Goal: Transaction & Acquisition: Purchase product/service

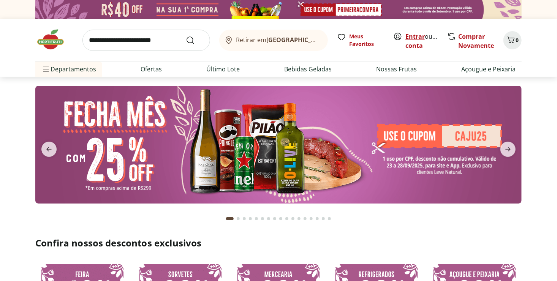
click at [417, 39] on link "Entrar" at bounding box center [415, 36] width 19 height 8
click at [294, 40] on b "[GEOGRAPHIC_DATA]/[GEOGRAPHIC_DATA]" at bounding box center [331, 40] width 128 height 8
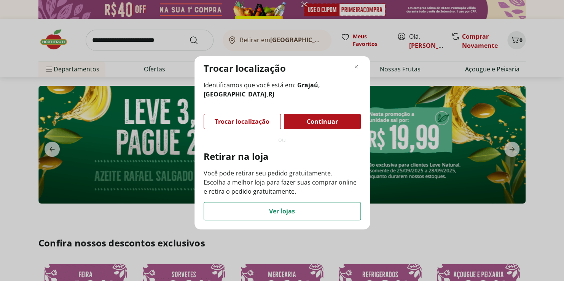
click at [322, 52] on div "Trocar localização Identificamos que você está em: Grajaú, Rio de Janeiro , RJ …" at bounding box center [282, 140] width 564 height 281
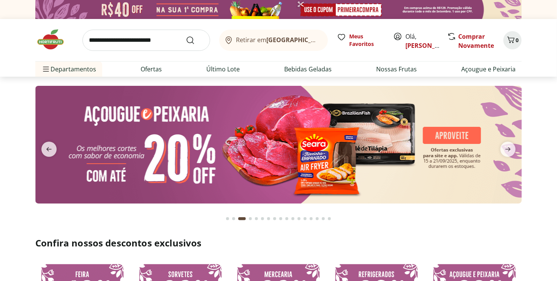
click at [165, 40] on input "search" at bounding box center [147, 40] width 128 height 21
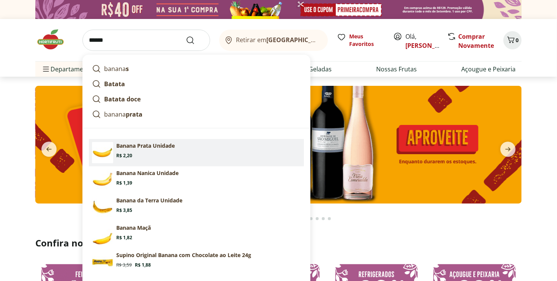
click at [139, 144] on p "Banana Prata Unidade" at bounding box center [145, 146] width 59 height 8
type input "**********"
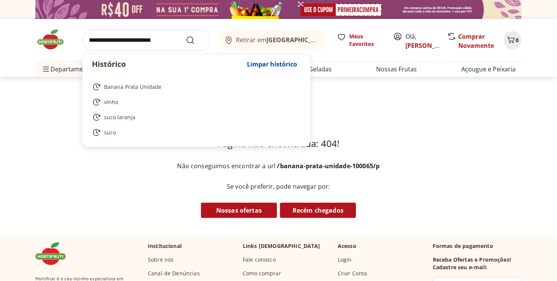
click at [165, 45] on input "search" at bounding box center [147, 40] width 128 height 21
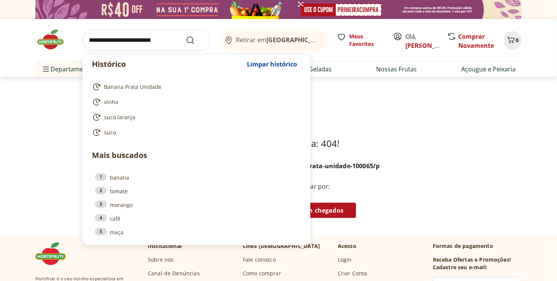
click at [117, 179] on link "1 banana" at bounding box center [196, 177] width 203 height 8
type input "******"
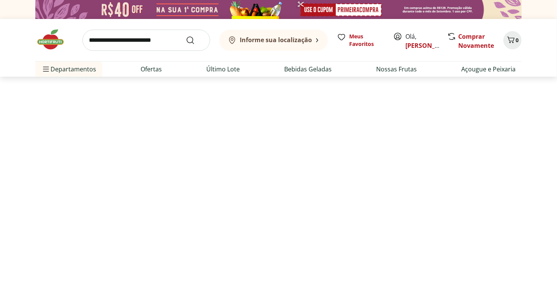
select select "**********"
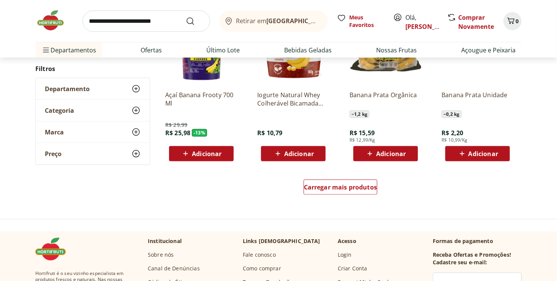
scroll to position [416, 0]
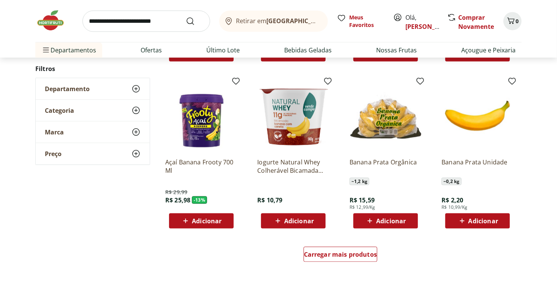
click at [475, 223] on span "Adicionar" at bounding box center [484, 221] width 30 height 6
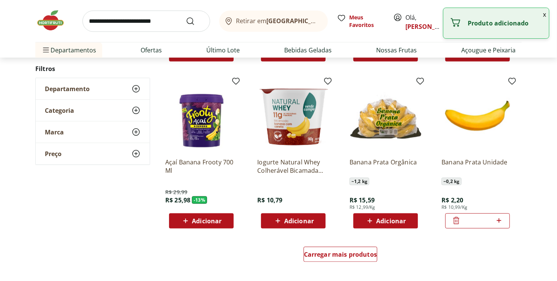
click at [501, 221] on icon at bounding box center [500, 220] width 10 height 9
type input "*"
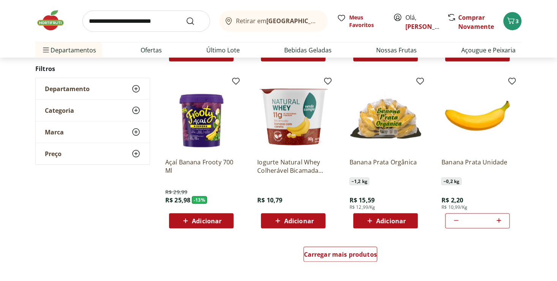
click at [112, 23] on input "search" at bounding box center [147, 21] width 128 height 21
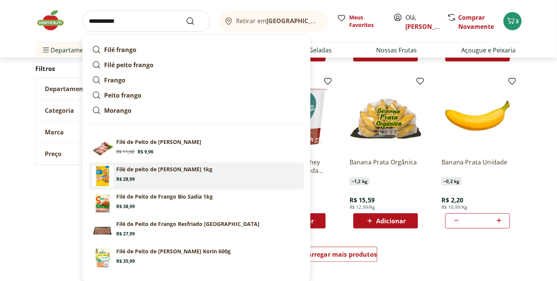
click at [162, 172] on p "Filé de peito de [PERSON_NAME] 1kg" at bounding box center [164, 170] width 96 height 8
type input "**********"
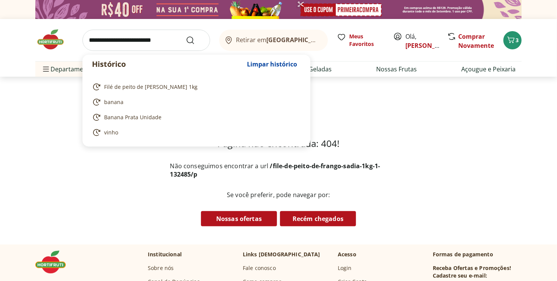
click at [148, 46] on input "search" at bounding box center [147, 40] width 128 height 21
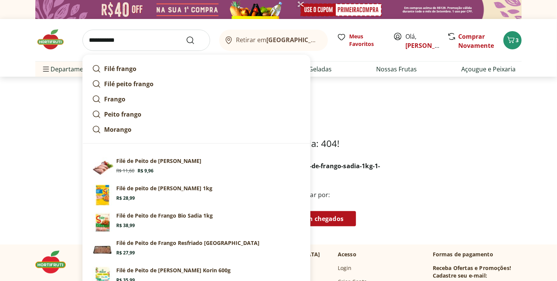
type input "**********"
click at [186, 36] on button "Submit Search" at bounding box center [195, 40] width 18 height 9
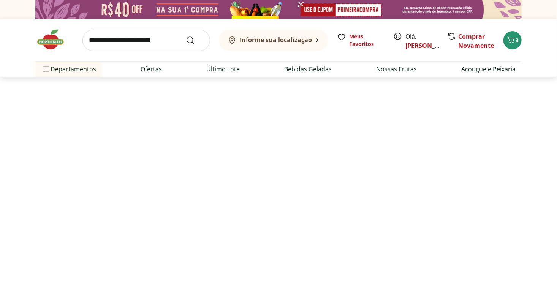
select select "**********"
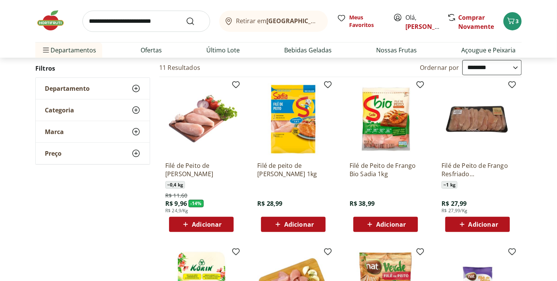
scroll to position [100, 0]
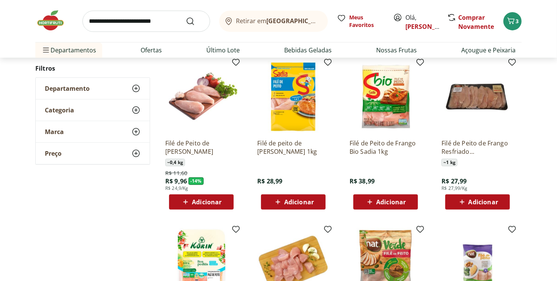
click at [314, 202] on span "Adicionar" at bounding box center [299, 202] width 30 height 6
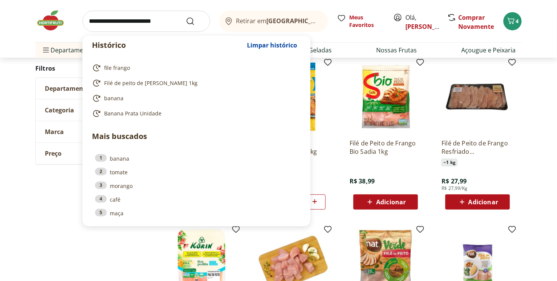
click at [165, 24] on input "search" at bounding box center [147, 21] width 128 height 21
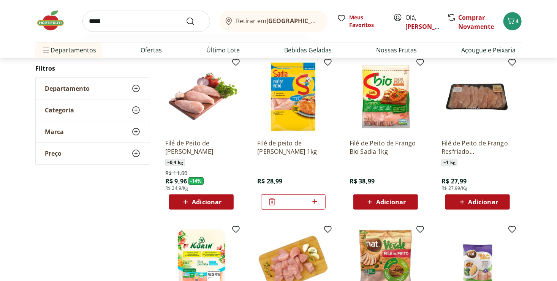
type input "*****"
click at [186, 17] on button "Submit Search" at bounding box center [195, 21] width 18 height 9
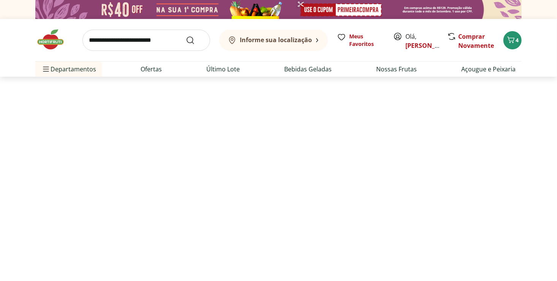
select select "**********"
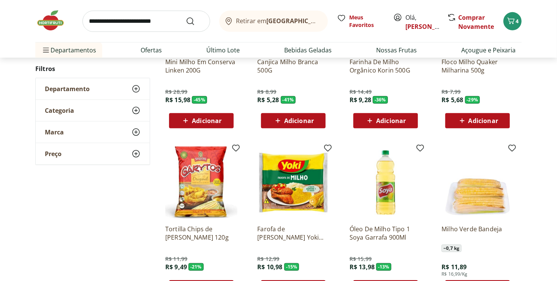
scroll to position [208, 0]
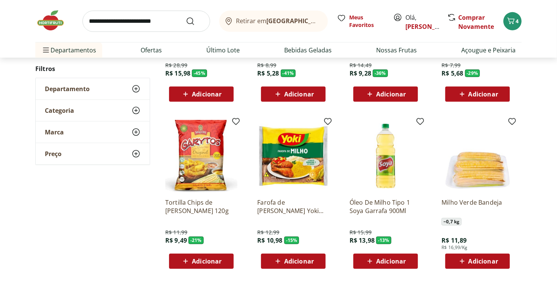
click at [202, 260] on span "Adicionar" at bounding box center [207, 262] width 30 height 6
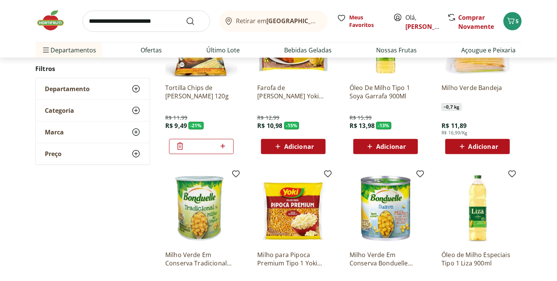
scroll to position [319, 0]
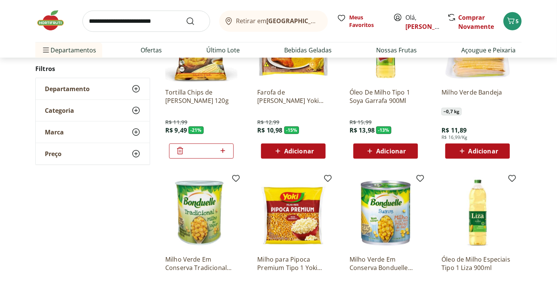
click at [491, 149] on span "Adicionar" at bounding box center [484, 151] width 30 height 6
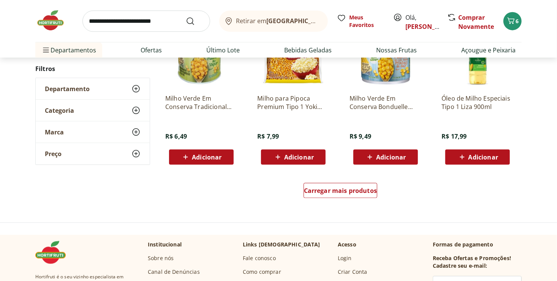
scroll to position [485, 0]
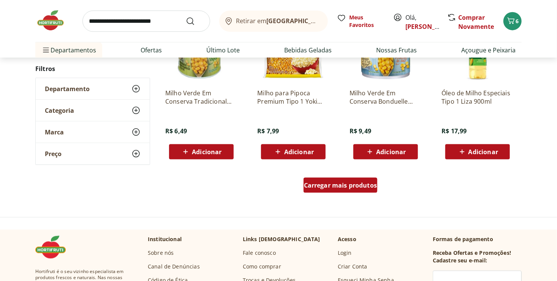
click at [353, 185] on span "Carregar mais produtos" at bounding box center [340, 186] width 73 height 6
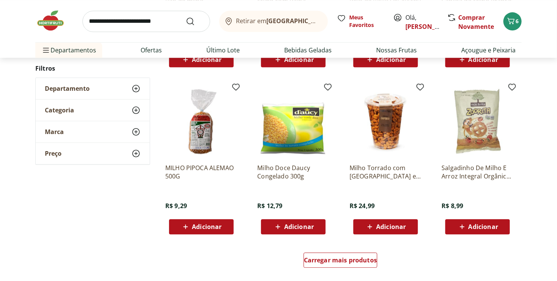
scroll to position [952, 0]
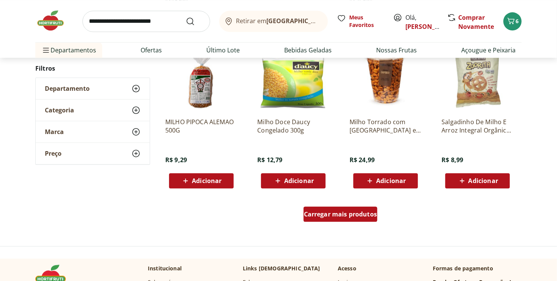
click at [367, 209] on div "Carregar mais produtos" at bounding box center [341, 214] width 74 height 15
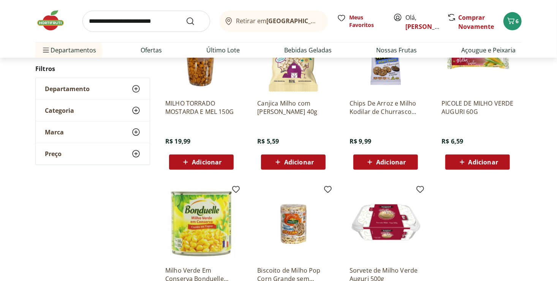
scroll to position [184, 0]
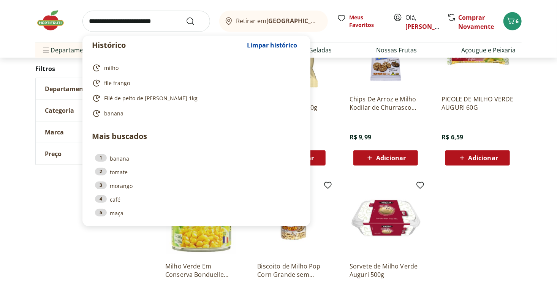
click at [171, 20] on input "search" at bounding box center [147, 21] width 128 height 21
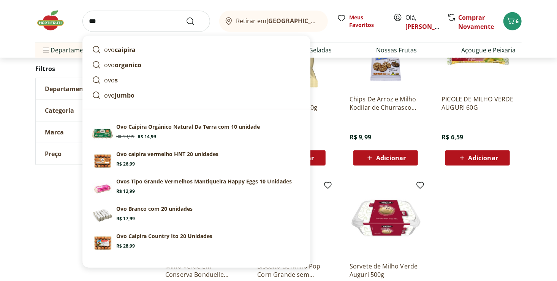
type input "***"
click at [186, 17] on button "Submit Search" at bounding box center [195, 21] width 18 height 9
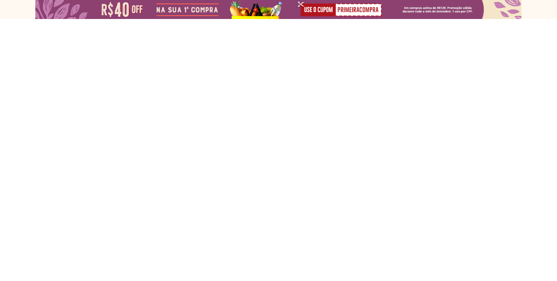
select select "**********"
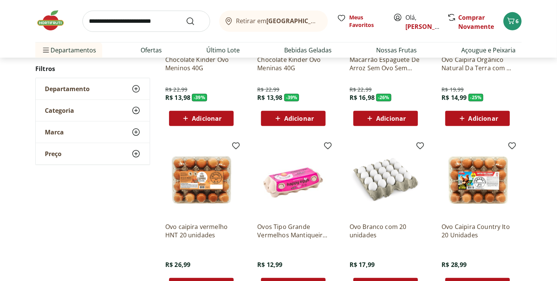
scroll to position [220, 0]
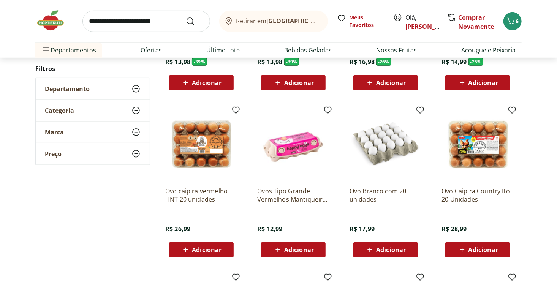
click at [386, 247] on span "Adicionar" at bounding box center [391, 250] width 30 height 6
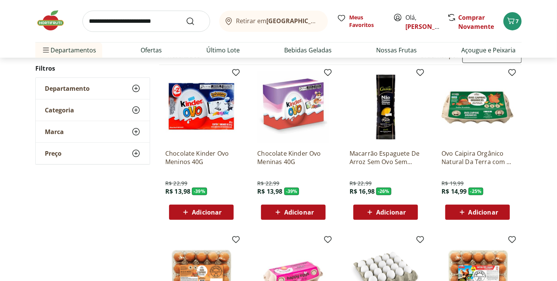
scroll to position [0, 0]
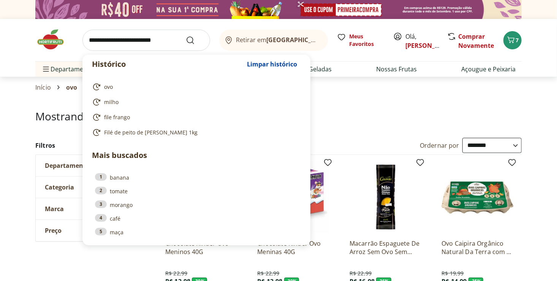
click at [142, 40] on input "search" at bounding box center [147, 40] width 128 height 21
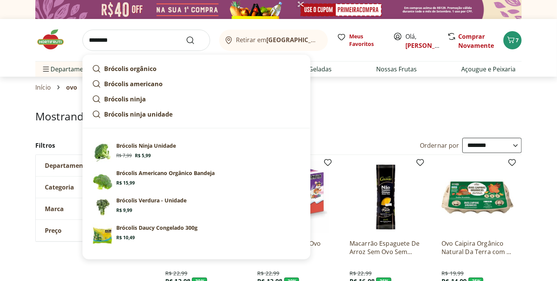
type input "********"
click at [186, 36] on button "Submit Search" at bounding box center [195, 40] width 18 height 9
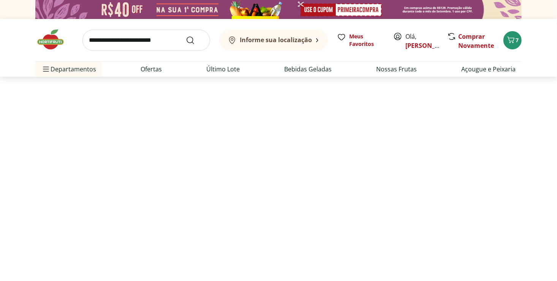
select select "**********"
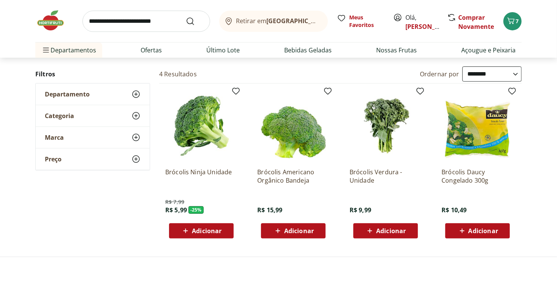
scroll to position [74, 0]
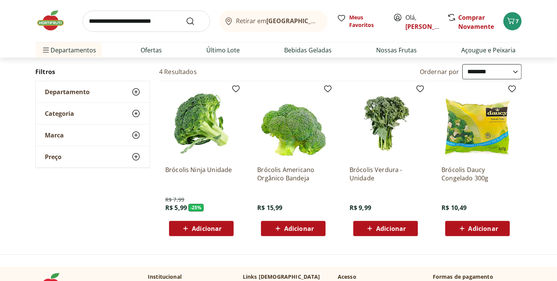
click at [212, 229] on span "Adicionar" at bounding box center [207, 229] width 30 height 6
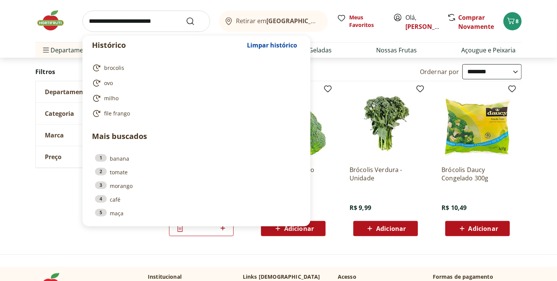
click at [166, 24] on input "search" at bounding box center [147, 21] width 128 height 21
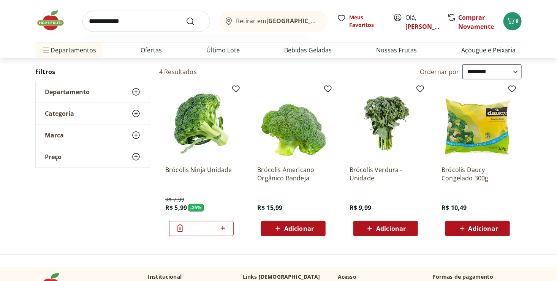
type input "**********"
click at [186, 17] on button "Submit Search" at bounding box center [195, 21] width 18 height 9
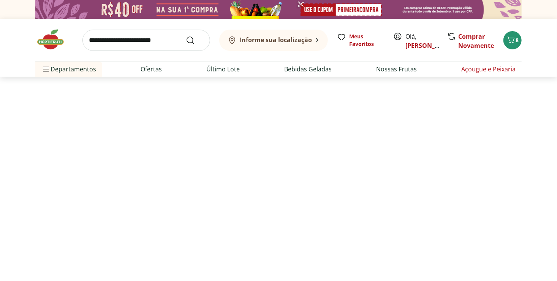
select select "**********"
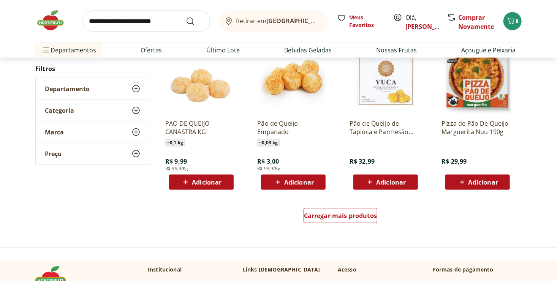
scroll to position [459, 0]
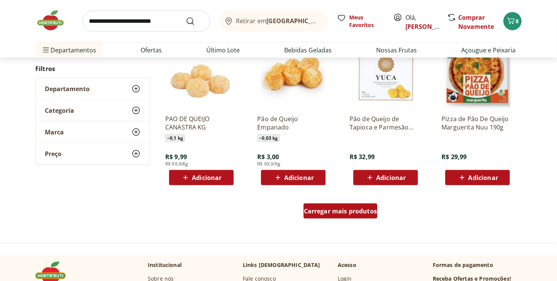
click at [340, 213] on span "Carregar mais produtos" at bounding box center [340, 211] width 73 height 6
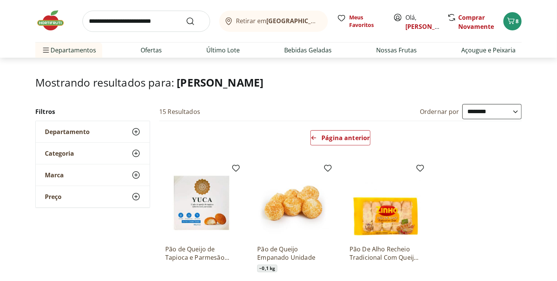
scroll to position [21, 0]
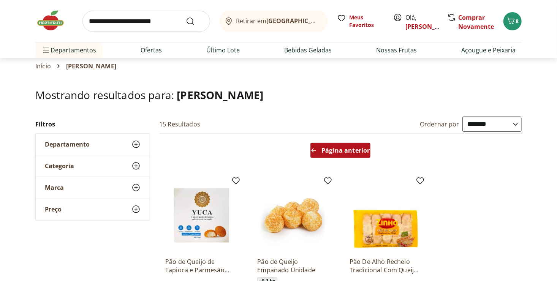
click at [355, 151] on span "Página anterior" at bounding box center [346, 151] width 48 height 6
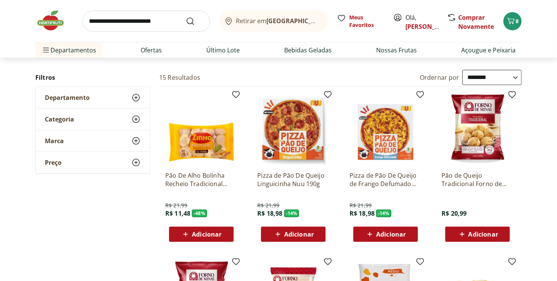
scroll to position [95, 0]
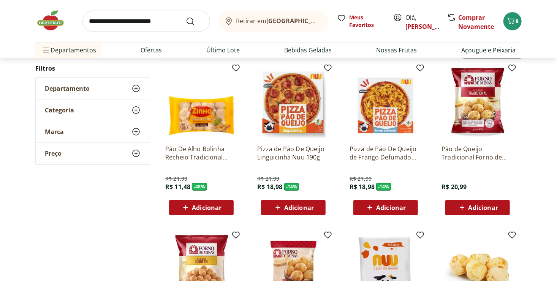
click at [486, 207] on span "Adicionar" at bounding box center [484, 208] width 30 height 6
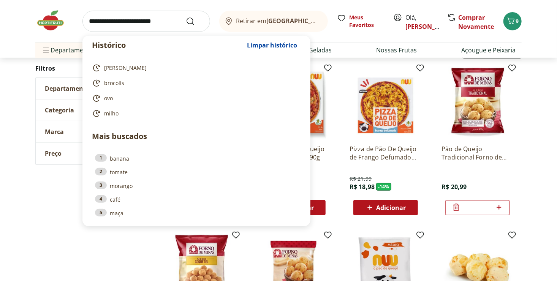
click at [160, 22] on input "search" at bounding box center [147, 21] width 128 height 21
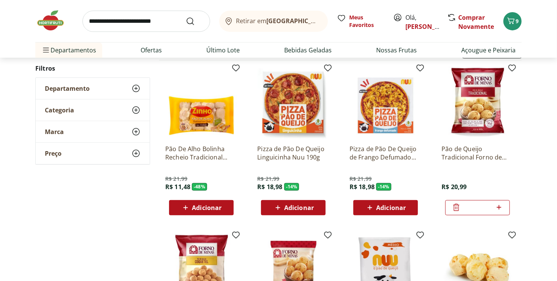
click at [76, 89] on span "Departamento" at bounding box center [67, 89] width 45 height 8
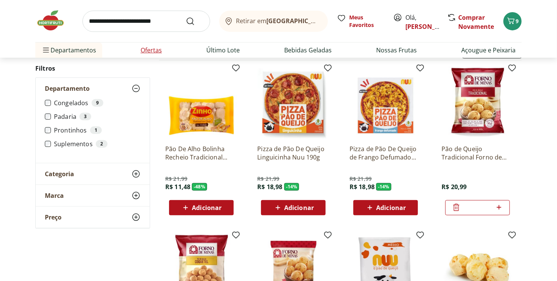
click at [149, 50] on link "Ofertas" at bounding box center [151, 50] width 21 height 9
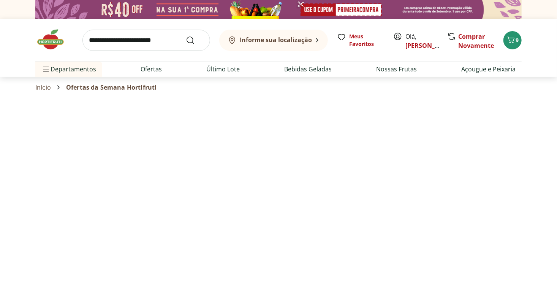
select select "**********"
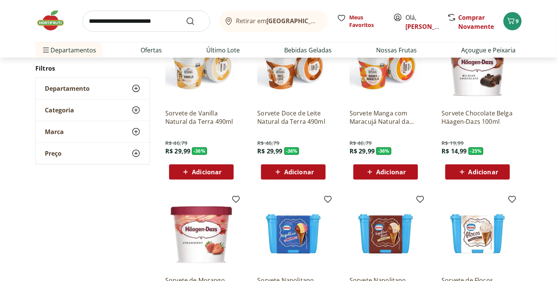
scroll to position [393, 0]
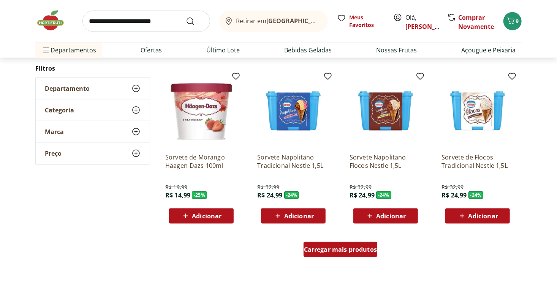
click at [361, 252] on span "Carregar mais produtos" at bounding box center [340, 250] width 73 height 6
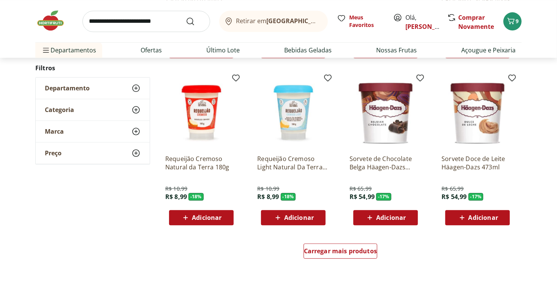
scroll to position [891, 0]
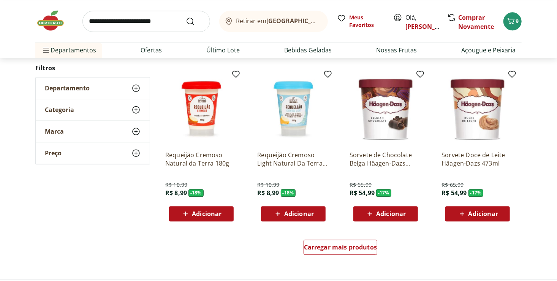
click at [299, 216] on span "Adicionar" at bounding box center [299, 214] width 30 height 6
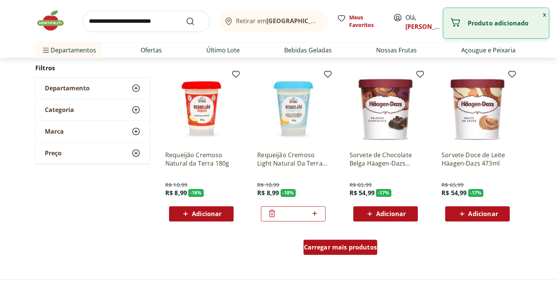
click at [351, 252] on div "Carregar mais produtos" at bounding box center [341, 247] width 74 height 15
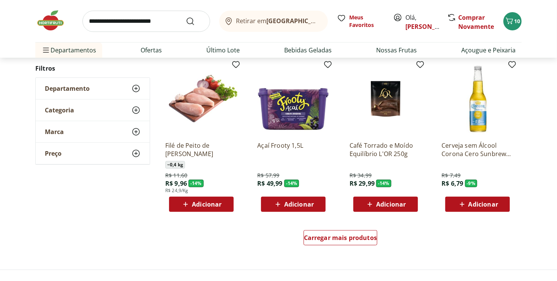
scroll to position [1440, 0]
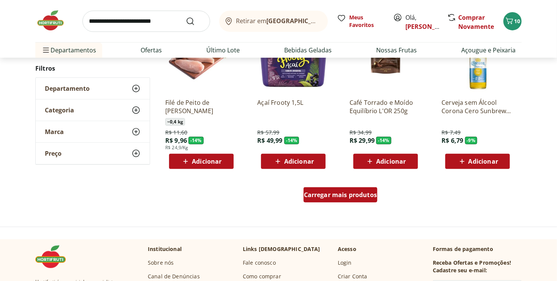
click at [369, 195] on span "Carregar mais produtos" at bounding box center [340, 195] width 73 height 6
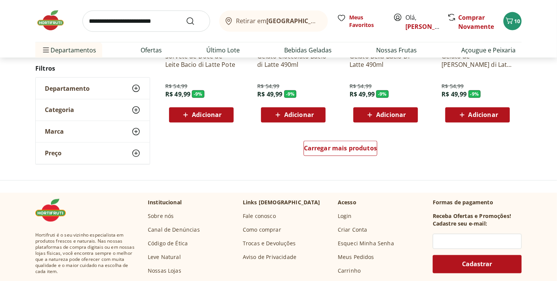
scroll to position [1994, 0]
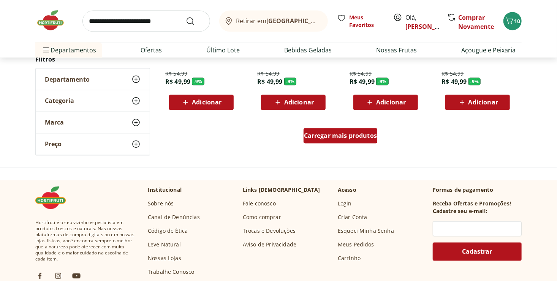
click at [375, 141] on div "Carregar mais produtos" at bounding box center [341, 136] width 74 height 15
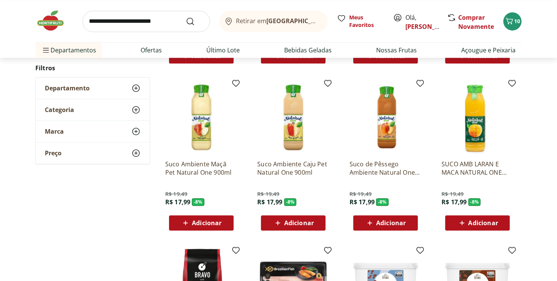
scroll to position [2221, 0]
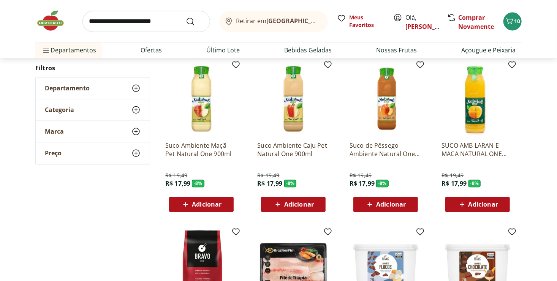
click at [501, 208] on div "Adicionar" at bounding box center [478, 205] width 52 height 14
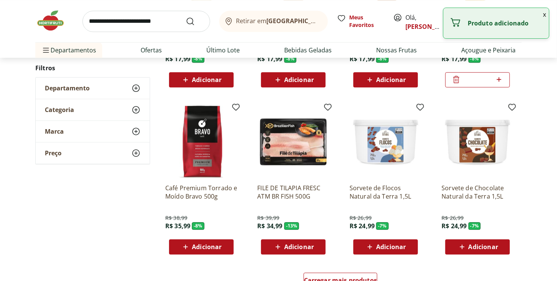
scroll to position [2414, 0]
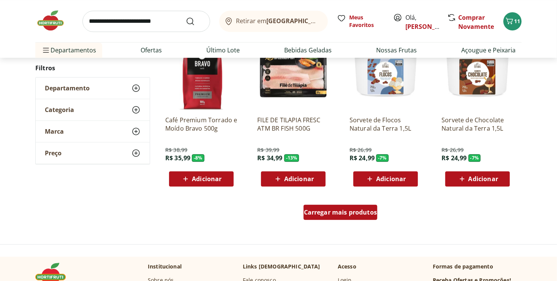
click at [365, 218] on div "Carregar mais produtos" at bounding box center [341, 212] width 74 height 15
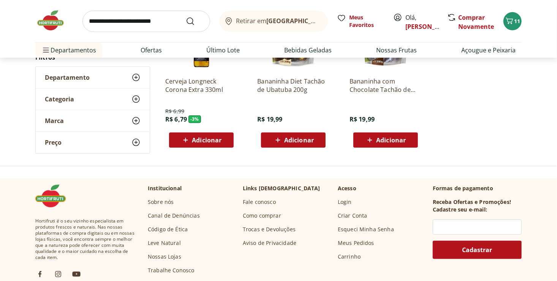
scroll to position [179, 0]
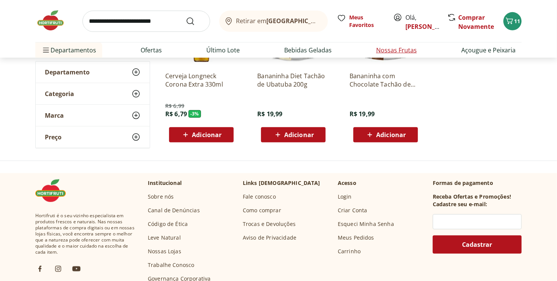
click at [392, 51] on link "Nossas Frutas" at bounding box center [396, 50] width 41 height 9
select select "**********"
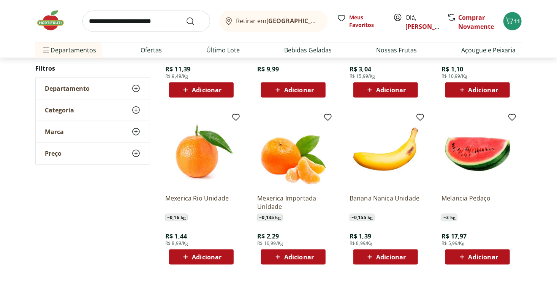
scroll to position [414, 0]
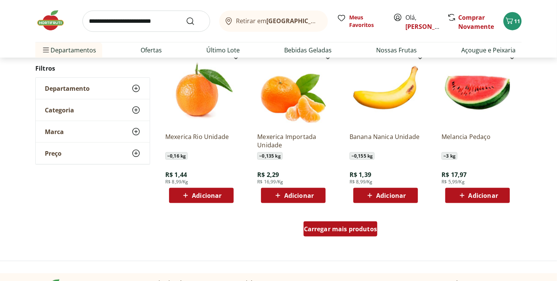
click at [350, 228] on span "Carregar mais produtos" at bounding box center [340, 229] width 73 height 6
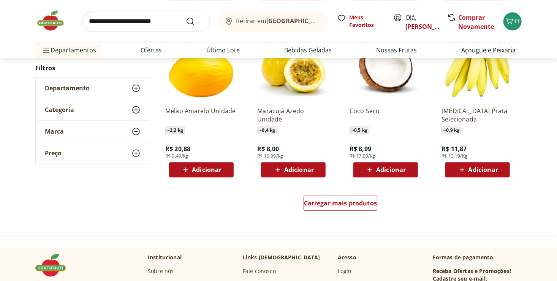
scroll to position [938, 0]
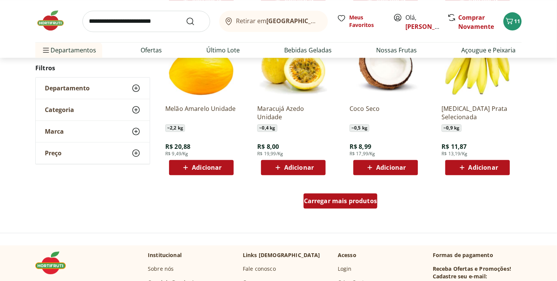
click at [364, 202] on span "Carregar mais produtos" at bounding box center [340, 201] width 73 height 6
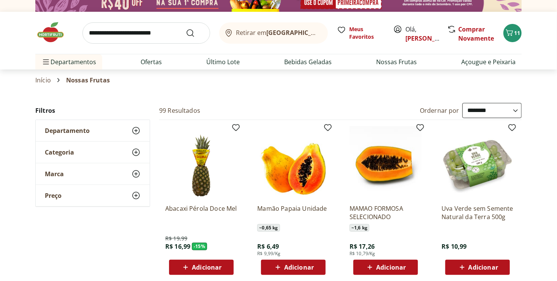
scroll to position [0, 0]
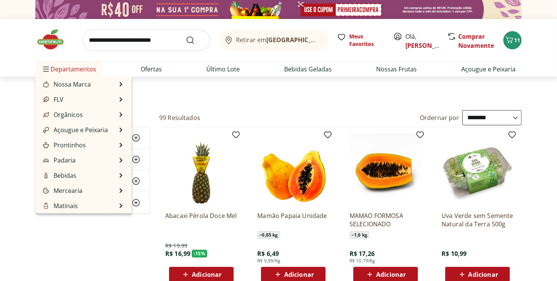
click at [86, 70] on span "Departamentos" at bounding box center [68, 69] width 55 height 18
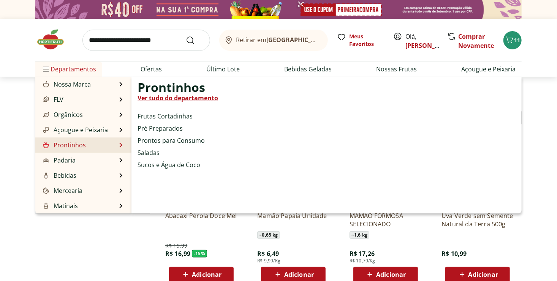
click at [156, 116] on link "Frutas Cortadinhas" at bounding box center [165, 116] width 55 height 9
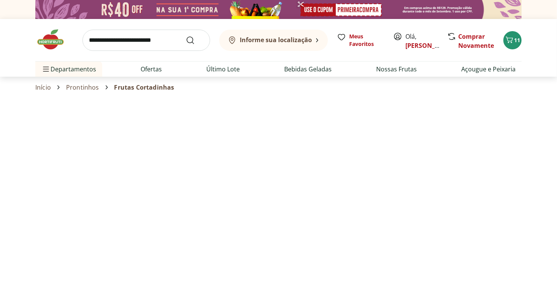
select select "**********"
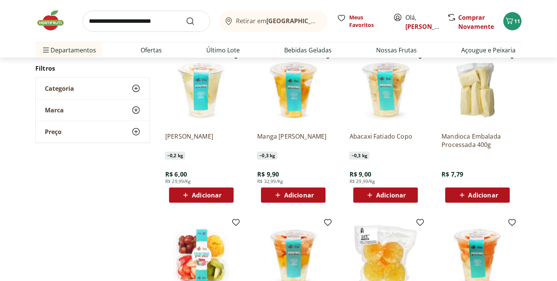
scroll to position [238, 0]
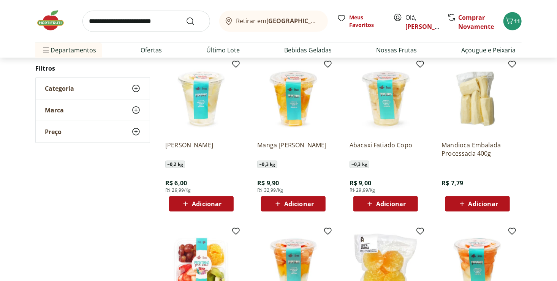
click at [464, 207] on icon at bounding box center [463, 204] width 10 height 9
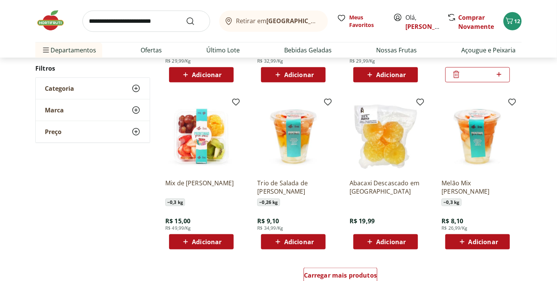
scroll to position [370, 0]
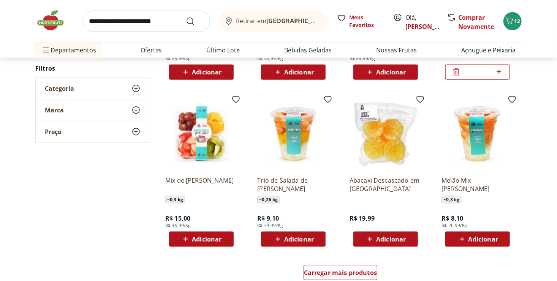
click at [212, 237] on span "Adicionar" at bounding box center [207, 240] width 30 height 6
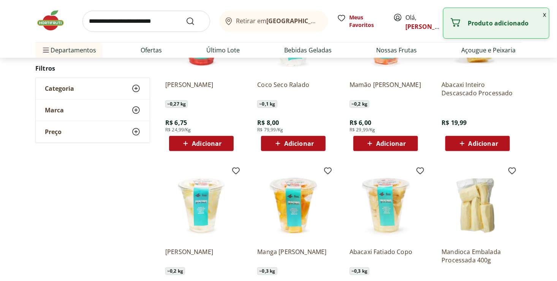
scroll to position [0, 0]
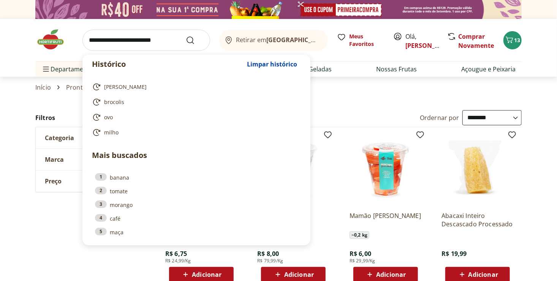
click at [168, 38] on input "search" at bounding box center [147, 40] width 128 height 21
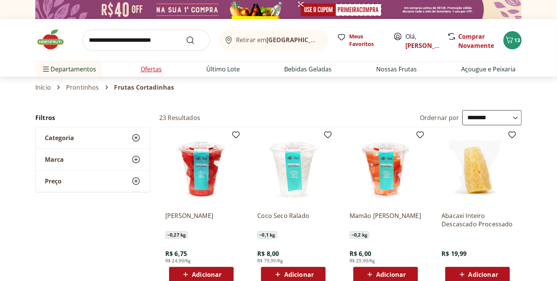
click at [162, 67] on li "Ofertas" at bounding box center [151, 69] width 33 height 15
click at [156, 69] on link "Ofertas" at bounding box center [151, 69] width 21 height 9
select select "**********"
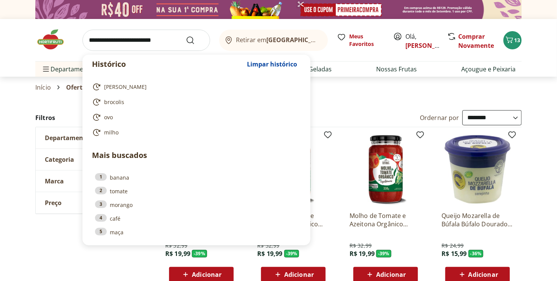
click at [156, 41] on input "search" at bounding box center [147, 40] width 128 height 21
click at [169, 42] on input "search" at bounding box center [147, 40] width 128 height 21
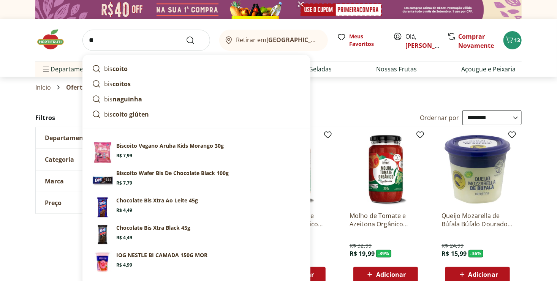
type input "*"
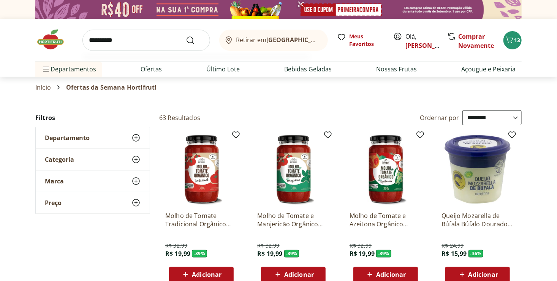
type input "**********"
click at [186, 36] on button "Submit Search" at bounding box center [195, 40] width 18 height 9
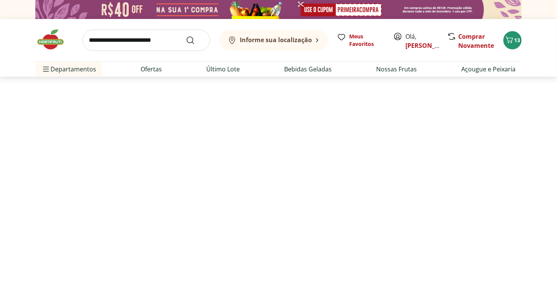
select select "**********"
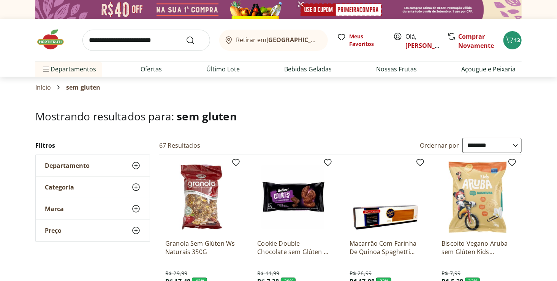
scroll to position [80, 0]
select select "**********"
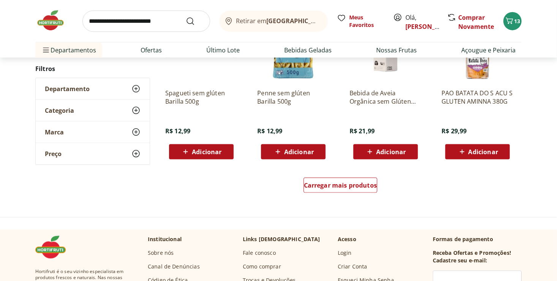
scroll to position [514, 0]
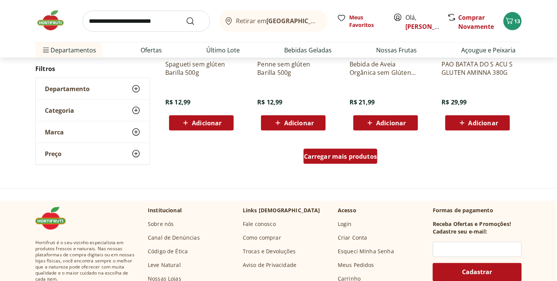
click at [360, 158] on span "Carregar mais produtos" at bounding box center [340, 157] width 73 height 6
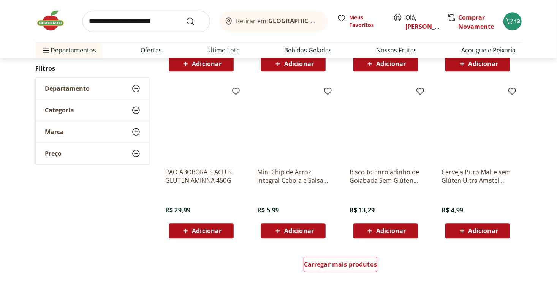
scroll to position [906, 0]
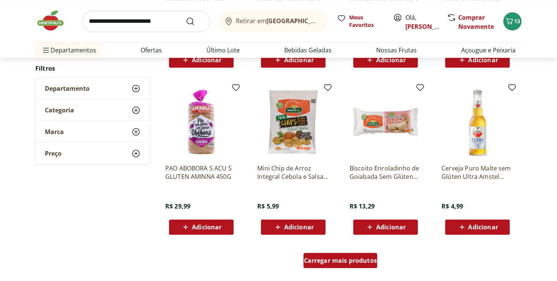
click at [356, 258] on span "Carregar mais produtos" at bounding box center [340, 261] width 73 height 6
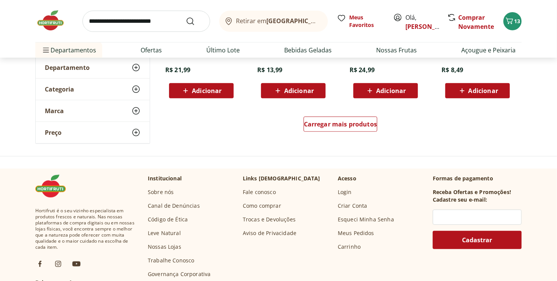
scroll to position [1546, 0]
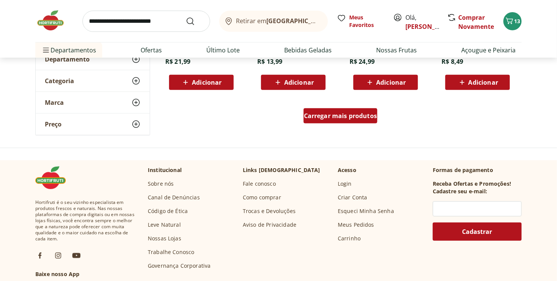
click at [355, 122] on div "Carregar mais produtos" at bounding box center [341, 115] width 74 height 15
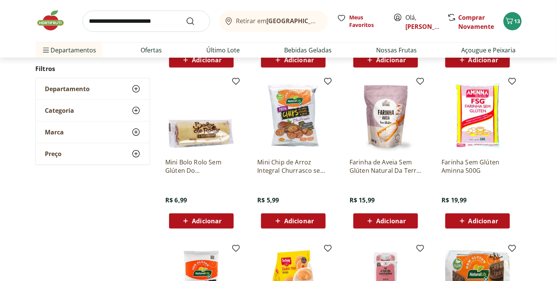
scroll to position [1576, 0]
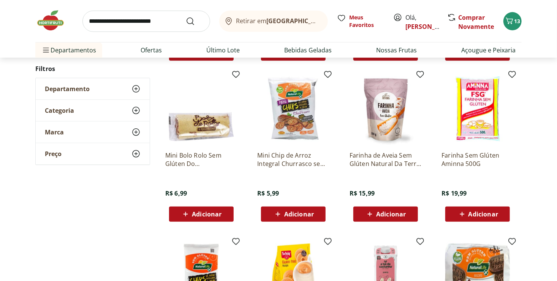
click at [214, 210] on span "Adicionar" at bounding box center [201, 214] width 41 height 9
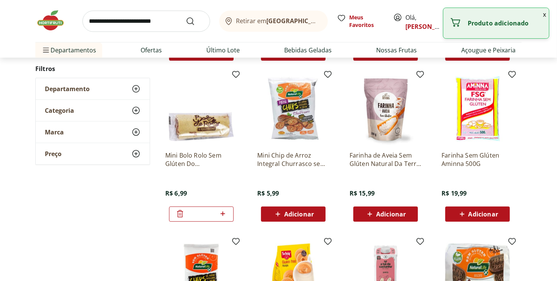
click at [221, 213] on icon at bounding box center [223, 214] width 5 height 5
type input "*"
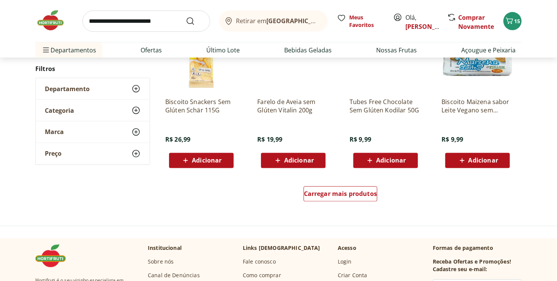
scroll to position [1983, 0]
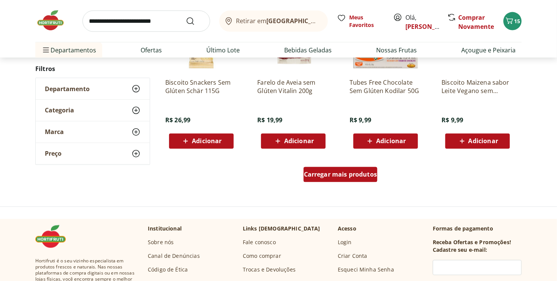
click at [355, 179] on div "Carregar mais produtos" at bounding box center [341, 174] width 74 height 15
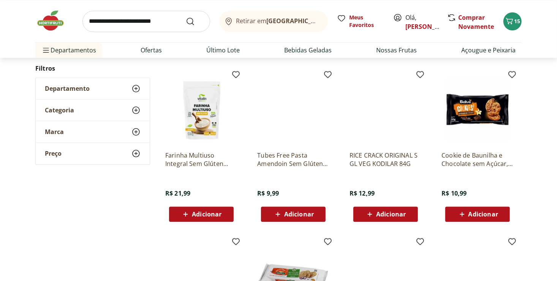
scroll to position [2243, 0]
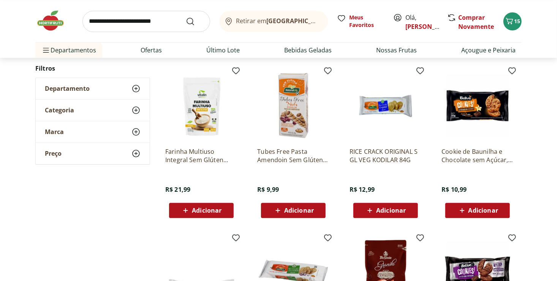
click at [311, 208] on span "Adicionar" at bounding box center [299, 211] width 30 height 6
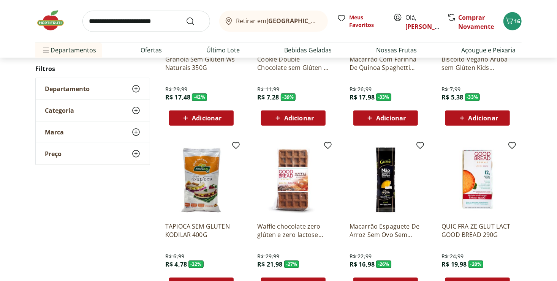
scroll to position [0, 0]
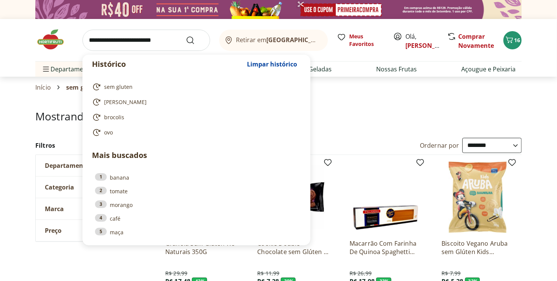
click at [166, 34] on input "search" at bounding box center [147, 40] width 128 height 21
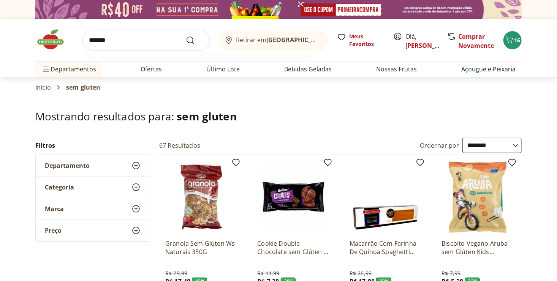
type input "*******"
click at [186, 36] on button "Submit Search" at bounding box center [195, 40] width 18 height 9
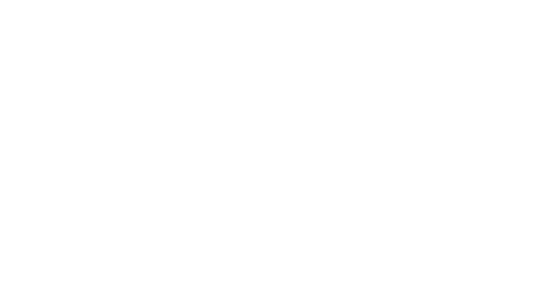
select select "**********"
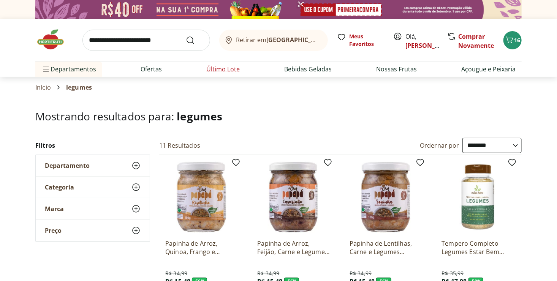
click at [222, 74] on li "Último Lote" at bounding box center [223, 69] width 46 height 15
click at [221, 70] on link "Último Lote" at bounding box center [222, 69] width 33 height 9
select select "**********"
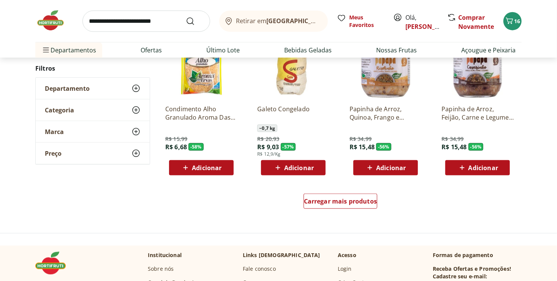
scroll to position [443, 0]
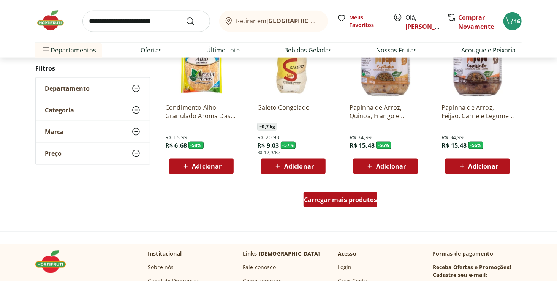
click at [345, 204] on div "Carregar mais produtos" at bounding box center [341, 199] width 74 height 15
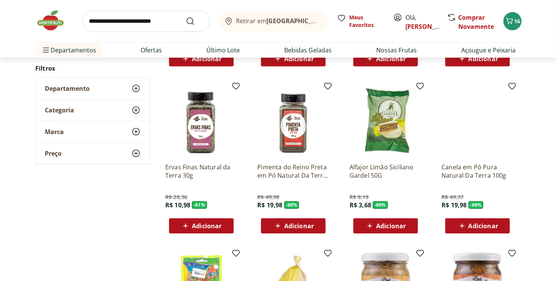
scroll to position [0, 0]
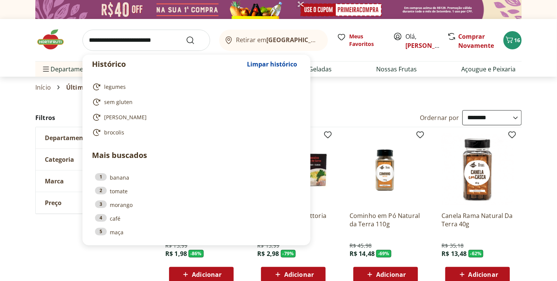
click at [153, 41] on input "search" at bounding box center [147, 40] width 128 height 21
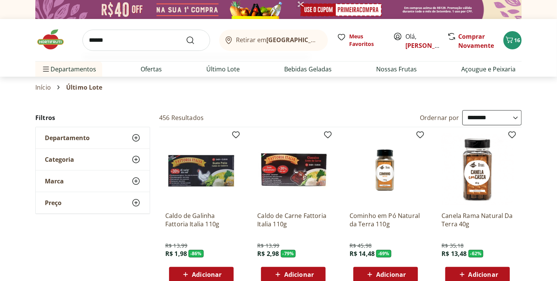
type input "******"
click at [186, 36] on button "Submit Search" at bounding box center [195, 40] width 18 height 9
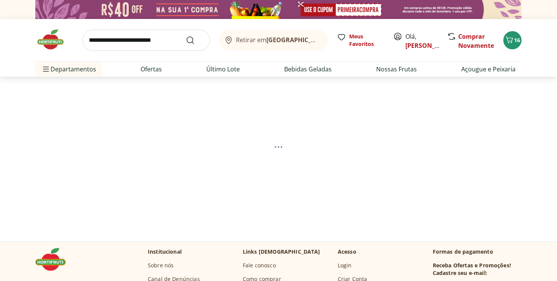
select select "**********"
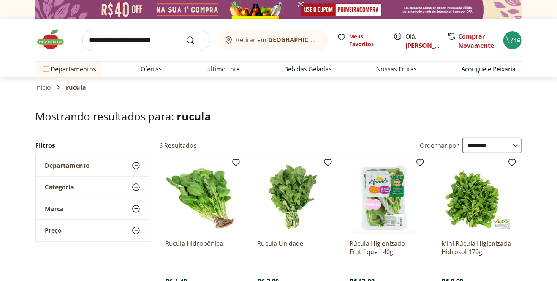
scroll to position [87, 0]
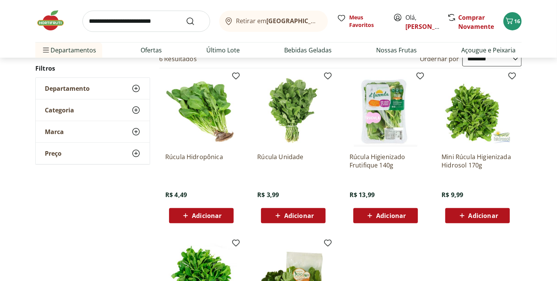
click at [398, 220] on div "Adicionar" at bounding box center [386, 216] width 52 height 14
click at [511, 23] on icon "Carrinho" at bounding box center [509, 20] width 7 height 6
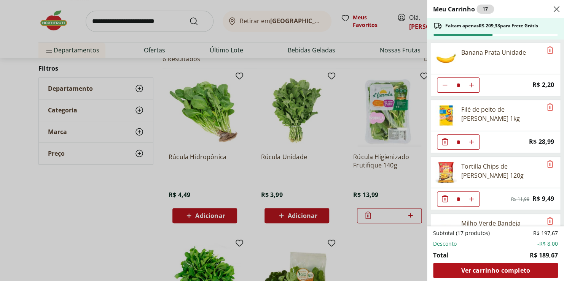
click at [224, 13] on div "Meu Carrinho 17 Faltam apenas R$ 209,33 para Frete Grátis Banana Prata Unidade …" at bounding box center [282, 140] width 564 height 281
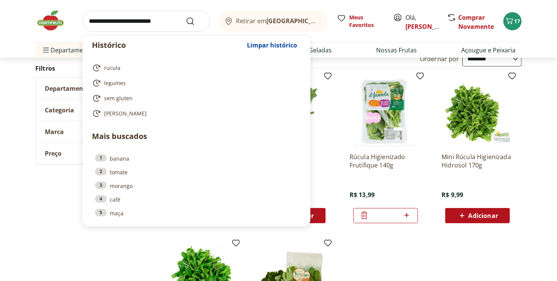
click at [163, 24] on input "search" at bounding box center [147, 21] width 128 height 21
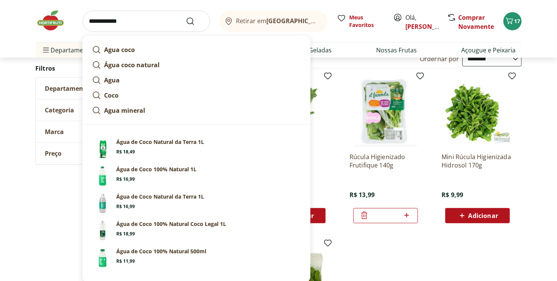
type input "**********"
click at [186, 17] on button "Submit Search" at bounding box center [195, 21] width 18 height 9
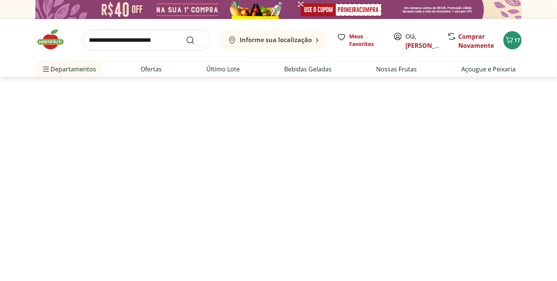
select select "**********"
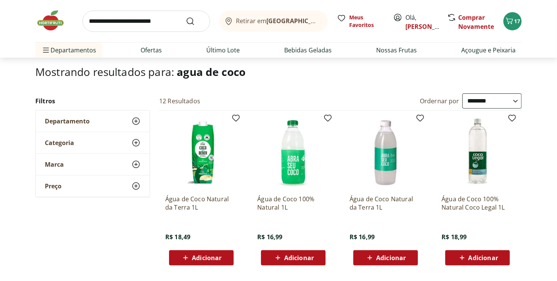
scroll to position [71, 0]
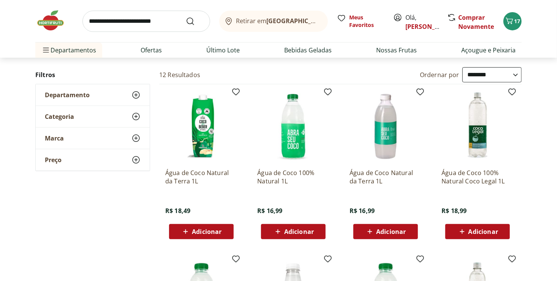
click at [311, 232] on span "Adicionar" at bounding box center [299, 232] width 30 height 6
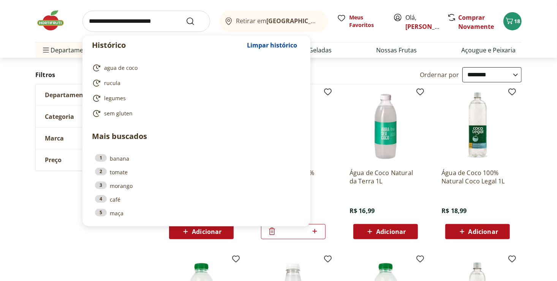
click at [133, 25] on input "search" at bounding box center [147, 21] width 128 height 21
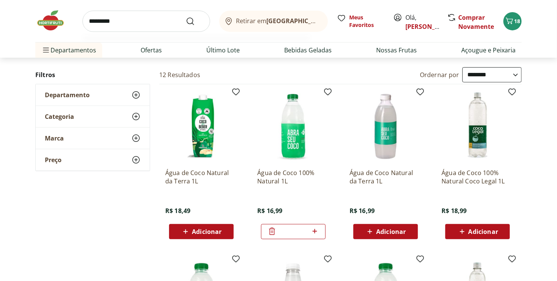
type input "*********"
click at [186, 17] on button "Submit Search" at bounding box center [195, 21] width 18 height 9
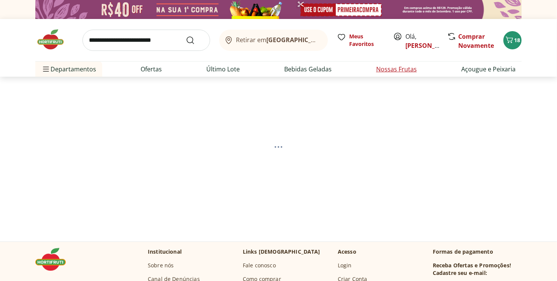
select select "**********"
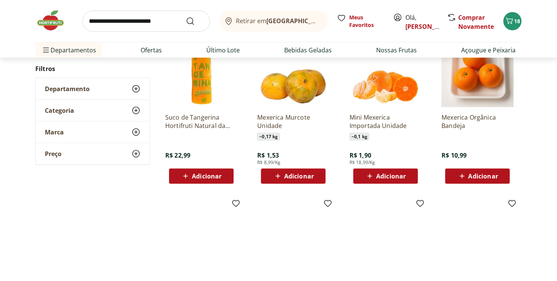
scroll to position [292, 0]
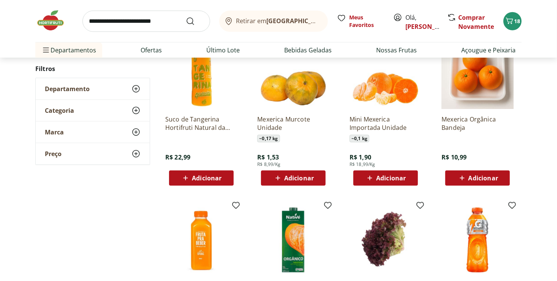
click at [313, 182] on span "Adicionar" at bounding box center [293, 178] width 41 height 9
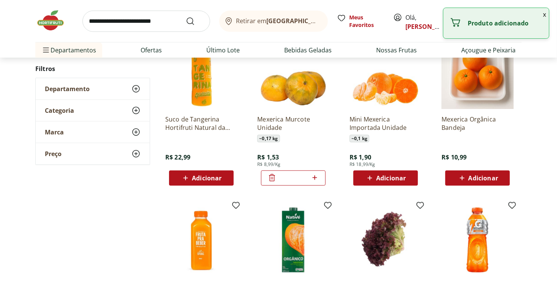
click at [314, 182] on icon at bounding box center [315, 177] width 10 height 9
type input "*"
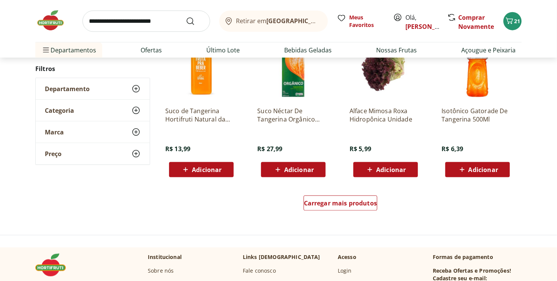
scroll to position [470, 0]
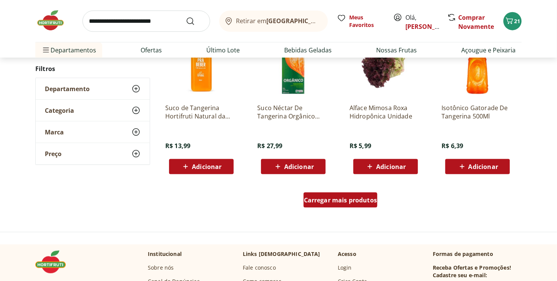
click at [350, 200] on span "Carregar mais produtos" at bounding box center [340, 200] width 73 height 6
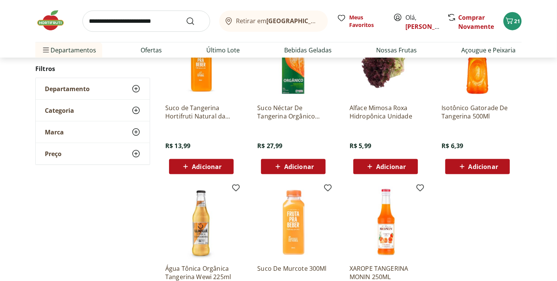
drag, startPoint x: 557, startPoint y: 123, endPoint x: 559, endPoint y: 131, distance: 8.1
click at [557, 131] on html "Hortifruti Retirar em Rio de Janeiro/RJ Olá, Gabriela 21 Retirar em Rio de Jane…" at bounding box center [278, 251] width 557 height 1443
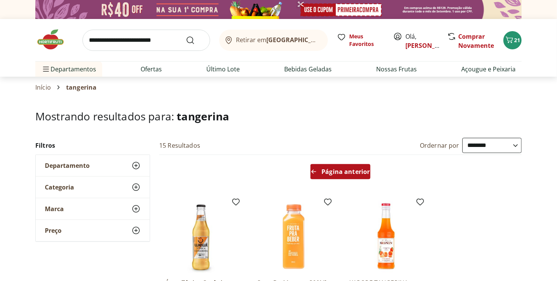
click at [332, 167] on div "Página anterior" at bounding box center [341, 171] width 60 height 15
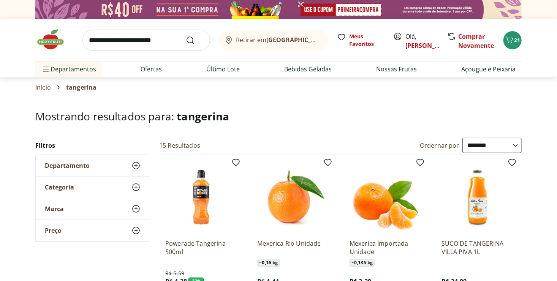
click at [476, 227] on img at bounding box center [478, 197] width 72 height 72
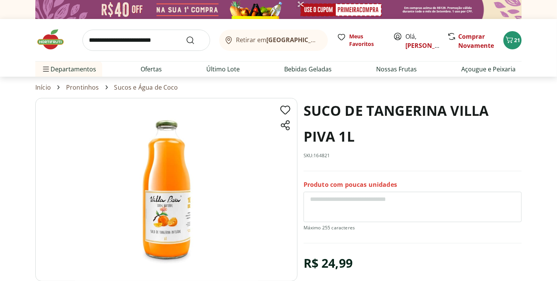
click at [162, 224] on img at bounding box center [166, 190] width 262 height 184
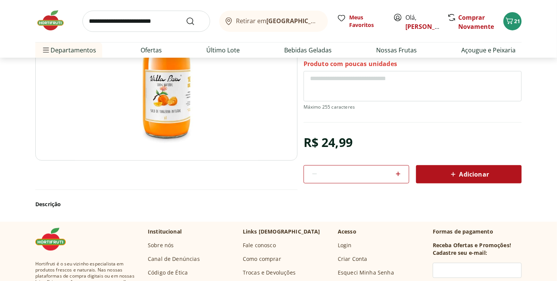
scroll to position [120, 0]
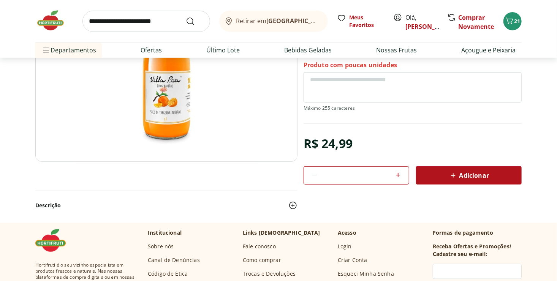
click at [449, 173] on icon at bounding box center [453, 175] width 9 height 9
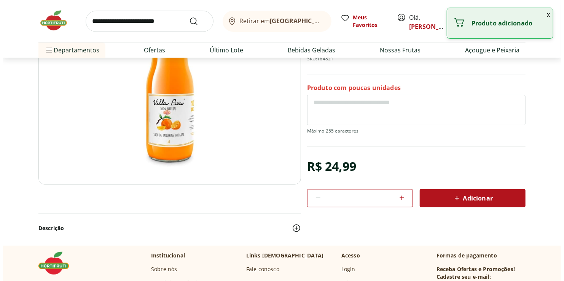
scroll to position [0, 0]
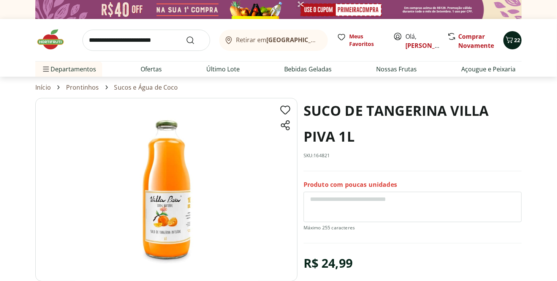
click at [510, 41] on icon "Carrinho" at bounding box center [509, 40] width 7 height 6
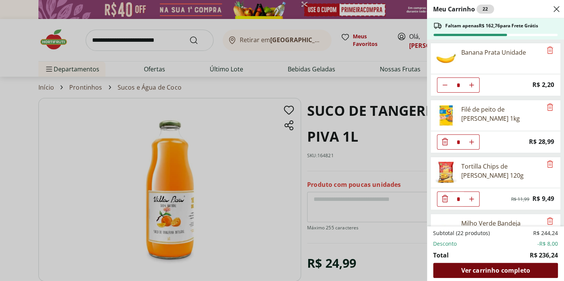
click at [493, 268] on span "Ver carrinho completo" at bounding box center [494, 271] width 69 height 6
